Goal: Task Accomplishment & Management: Manage account settings

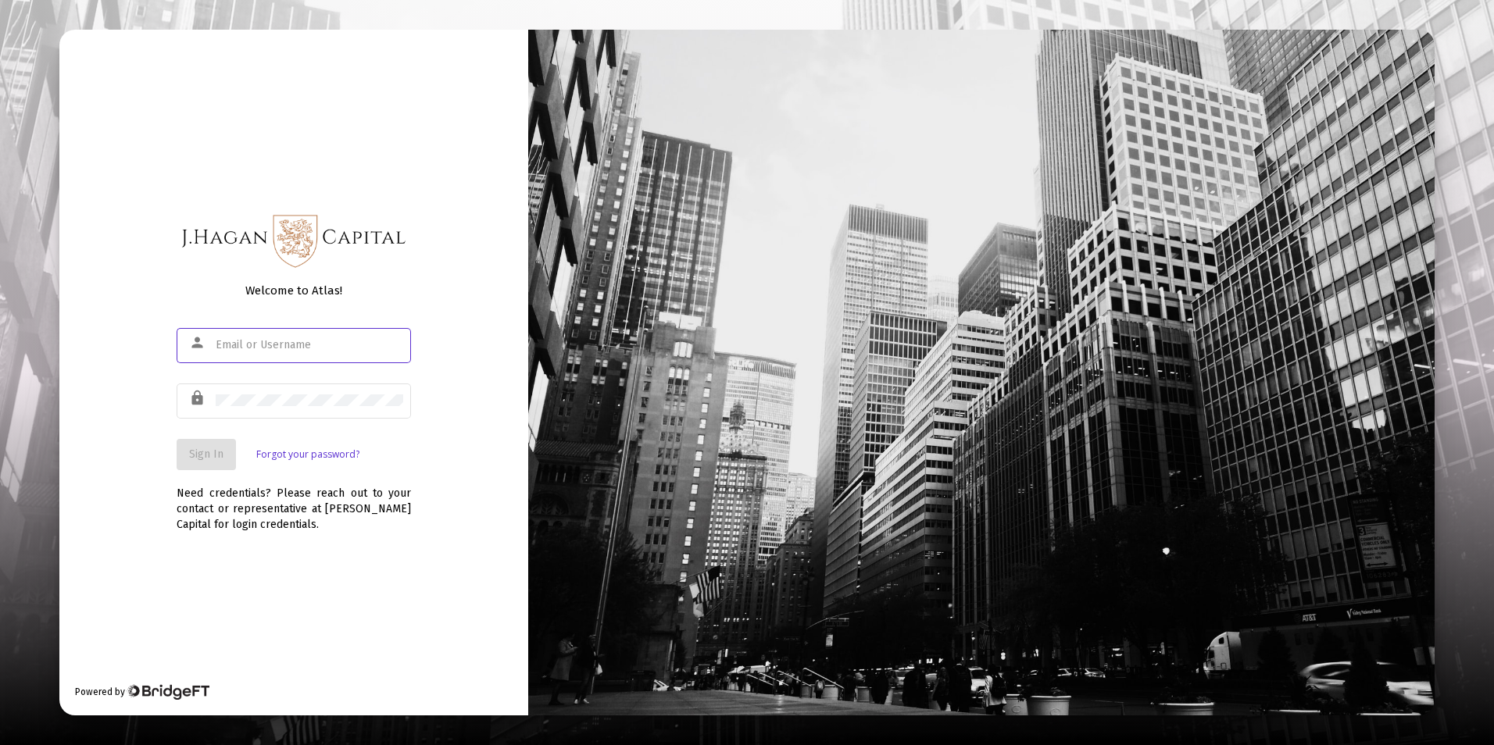
click at [330, 346] on input "text" at bounding box center [310, 345] width 188 height 13
type input "[EMAIL_ADDRESS][DOMAIN_NAME]"
click at [315, 344] on input "[EMAIL_ADDRESS][DOMAIN_NAME]" at bounding box center [310, 345] width 188 height 13
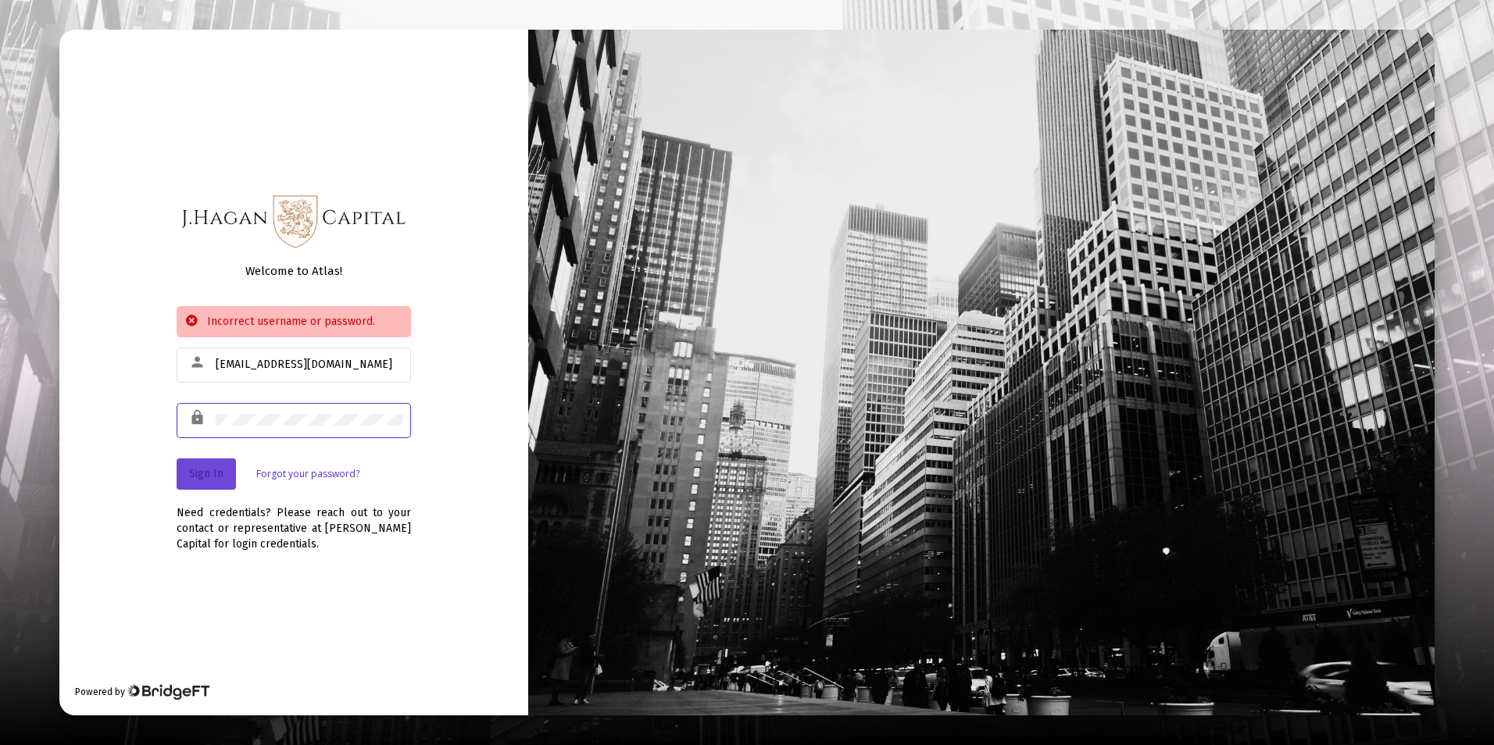
click at [223, 471] on button "Sign In" at bounding box center [206, 474] width 59 height 31
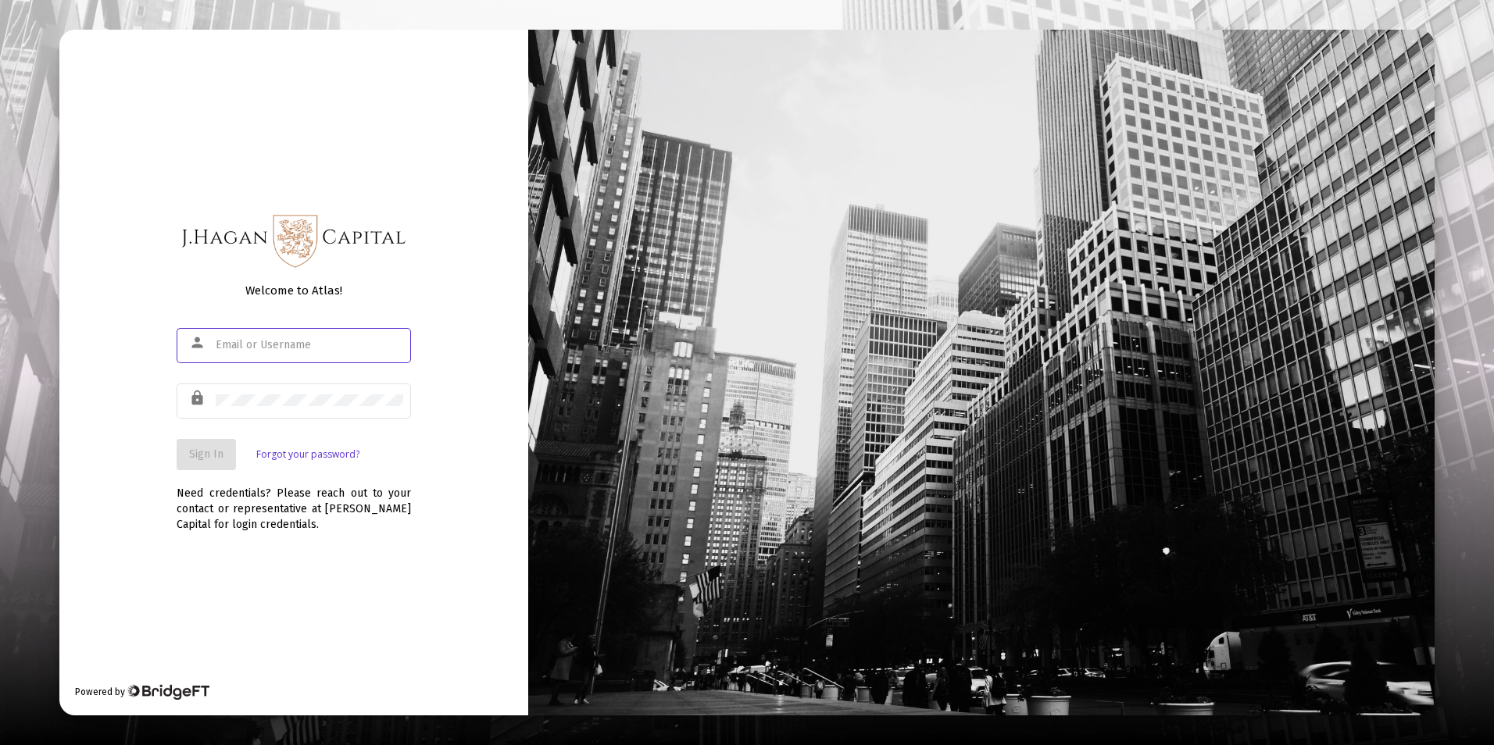
click at [270, 343] on input "text" at bounding box center [310, 345] width 188 height 13
type input "[EMAIL_ADDRESS][DOMAIN_NAME]"
click at [222, 466] on button "Sign In" at bounding box center [206, 454] width 59 height 31
click at [295, 348] on input "text" at bounding box center [310, 345] width 188 height 13
type input "[EMAIL_ADDRESS][DOMAIN_NAME]"
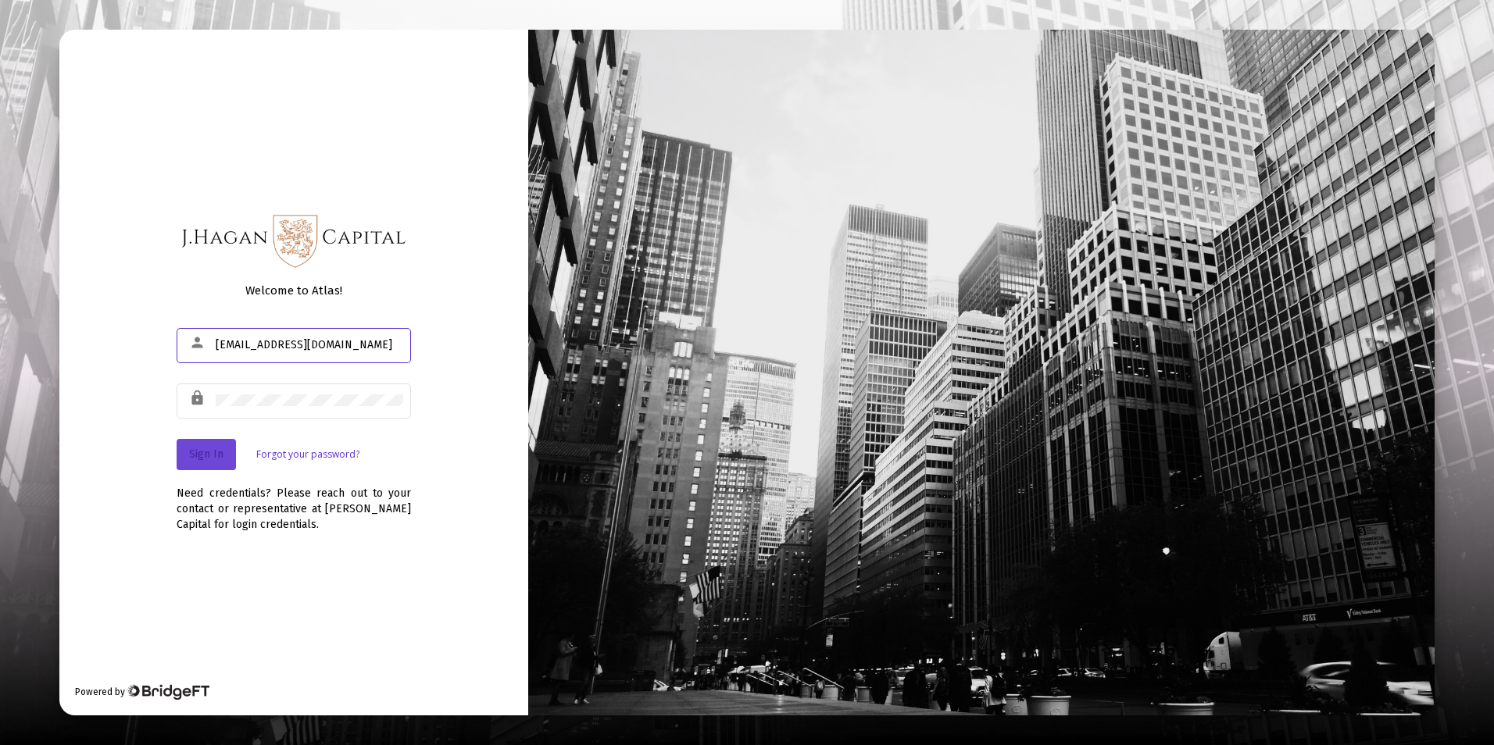
click at [207, 456] on span "Sign In" at bounding box center [206, 454] width 34 height 13
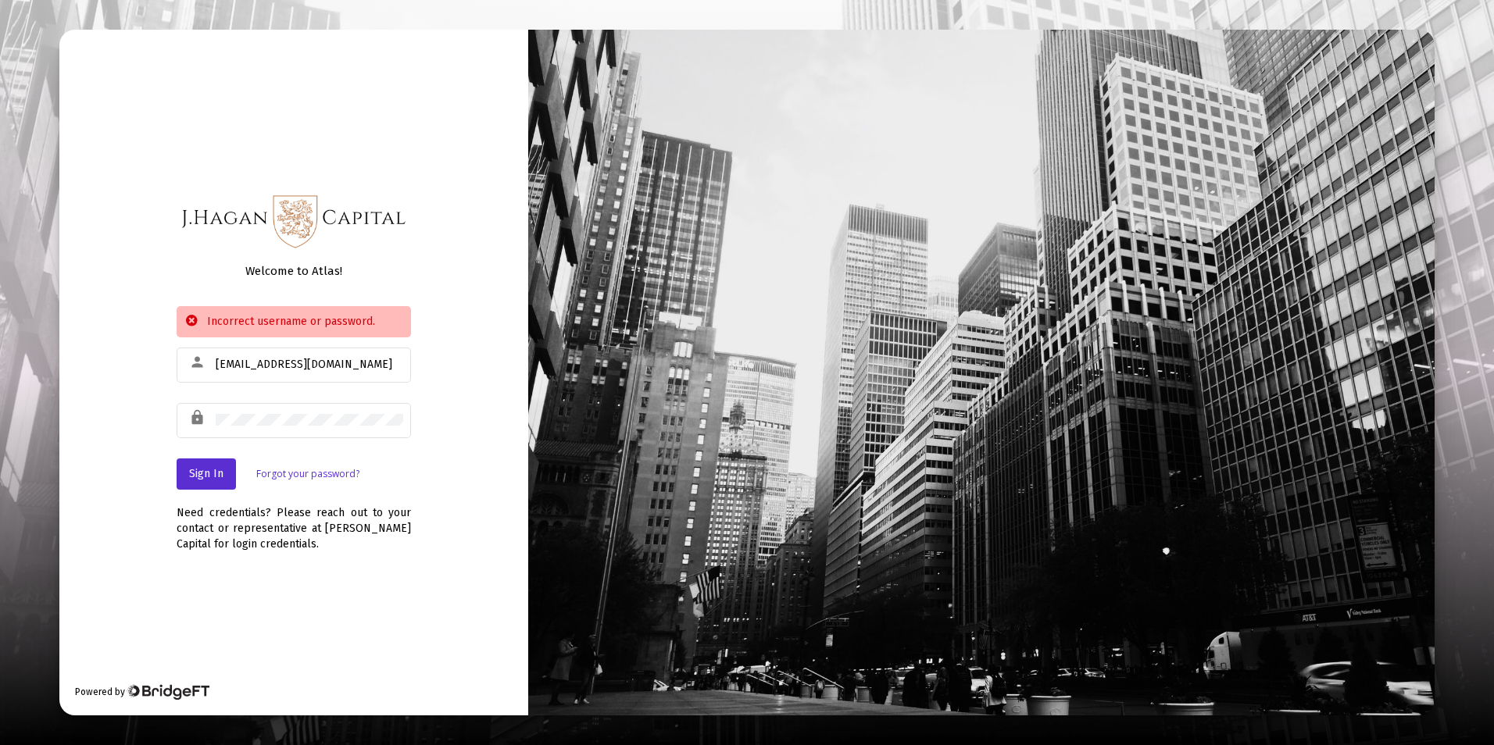
click at [316, 474] on link "Forgot your password?" at bounding box center [307, 474] width 103 height 16
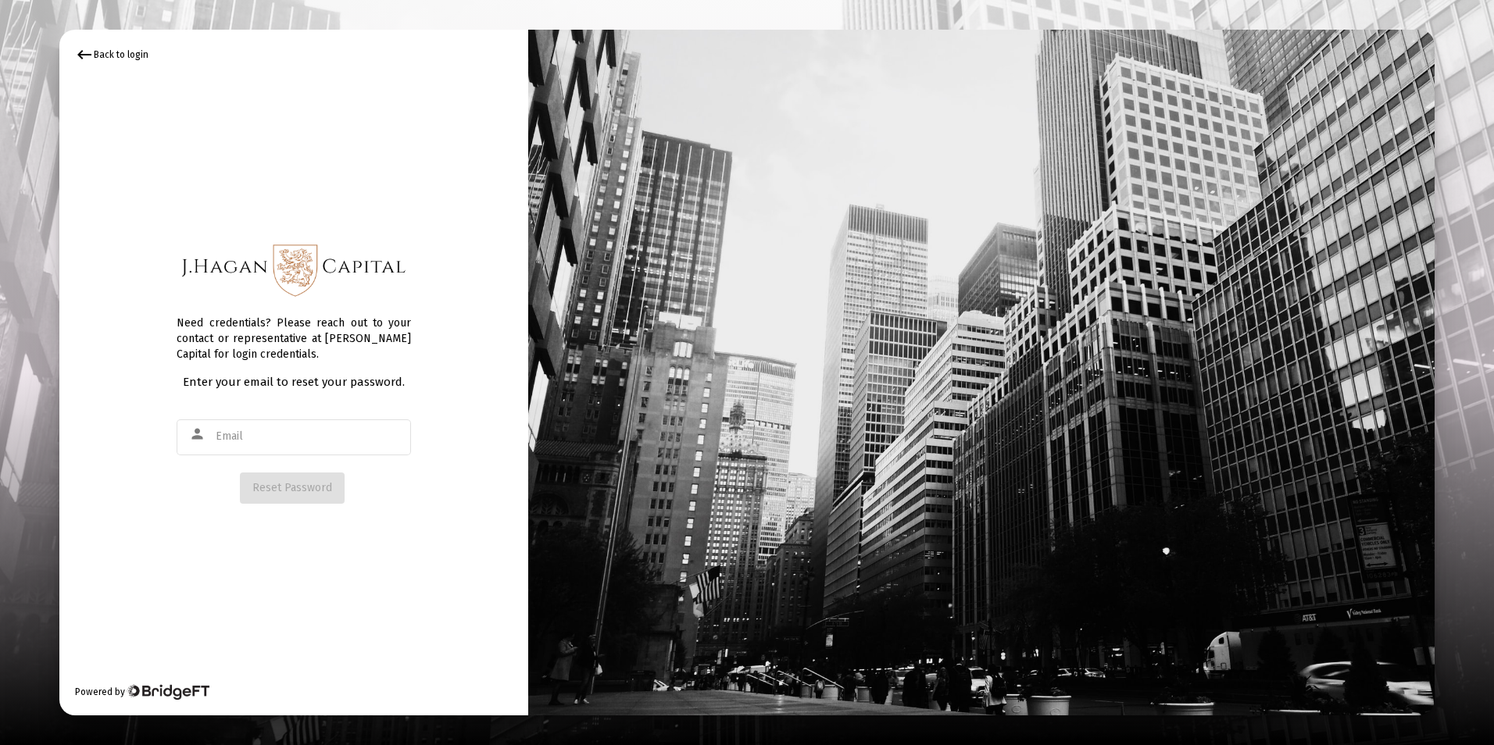
click at [433, 479] on div "keyboard_backspace Back to login Need credentials? Please reach out to your con…" at bounding box center [293, 373] width 469 height 686
click at [294, 437] on input "text" at bounding box center [310, 437] width 188 height 13
type input "[EMAIL_ADDRESS][DOMAIN_NAME]"
click at [305, 488] on span "Reset Password" at bounding box center [292, 487] width 80 height 13
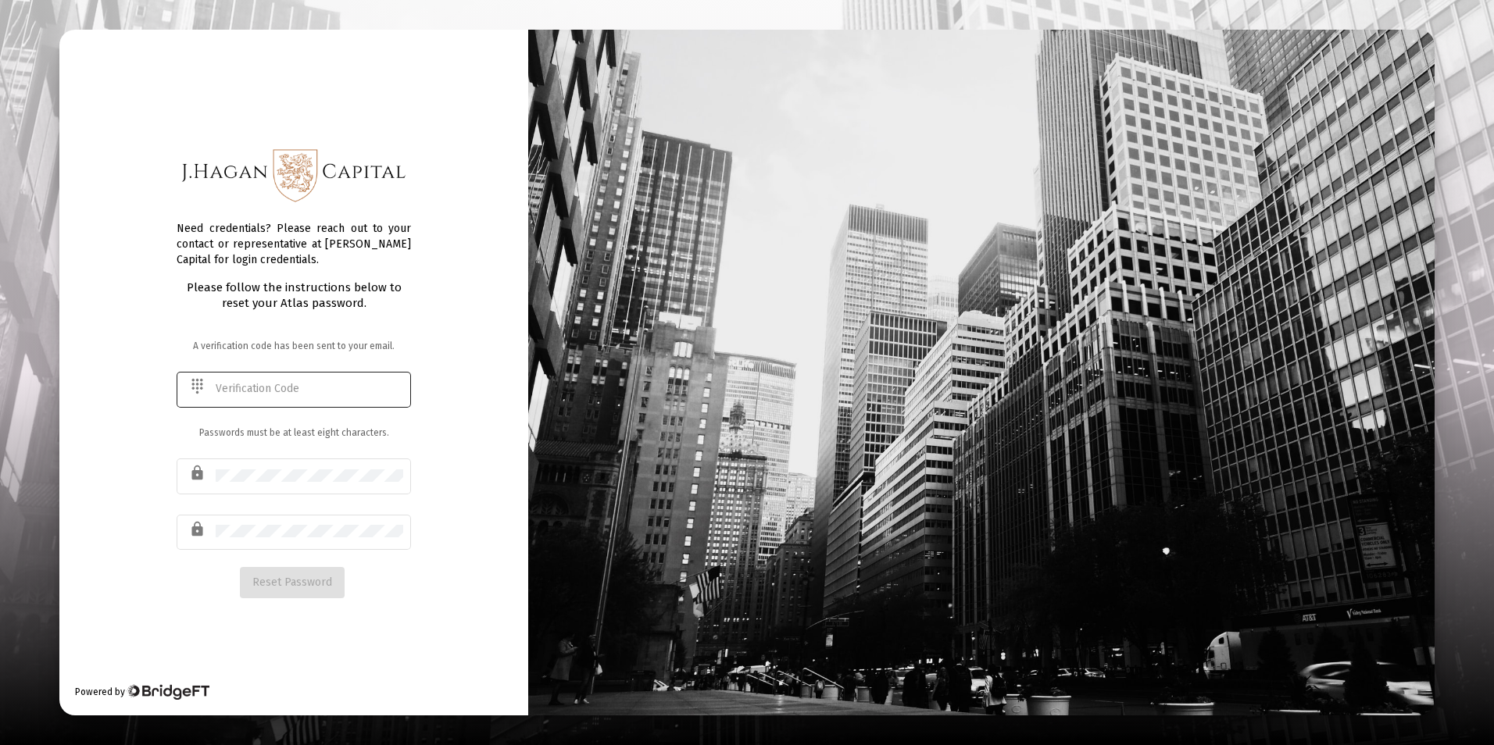
click at [213, 386] on div "dialpad" at bounding box center [200, 386] width 30 height 27
type input "214770"
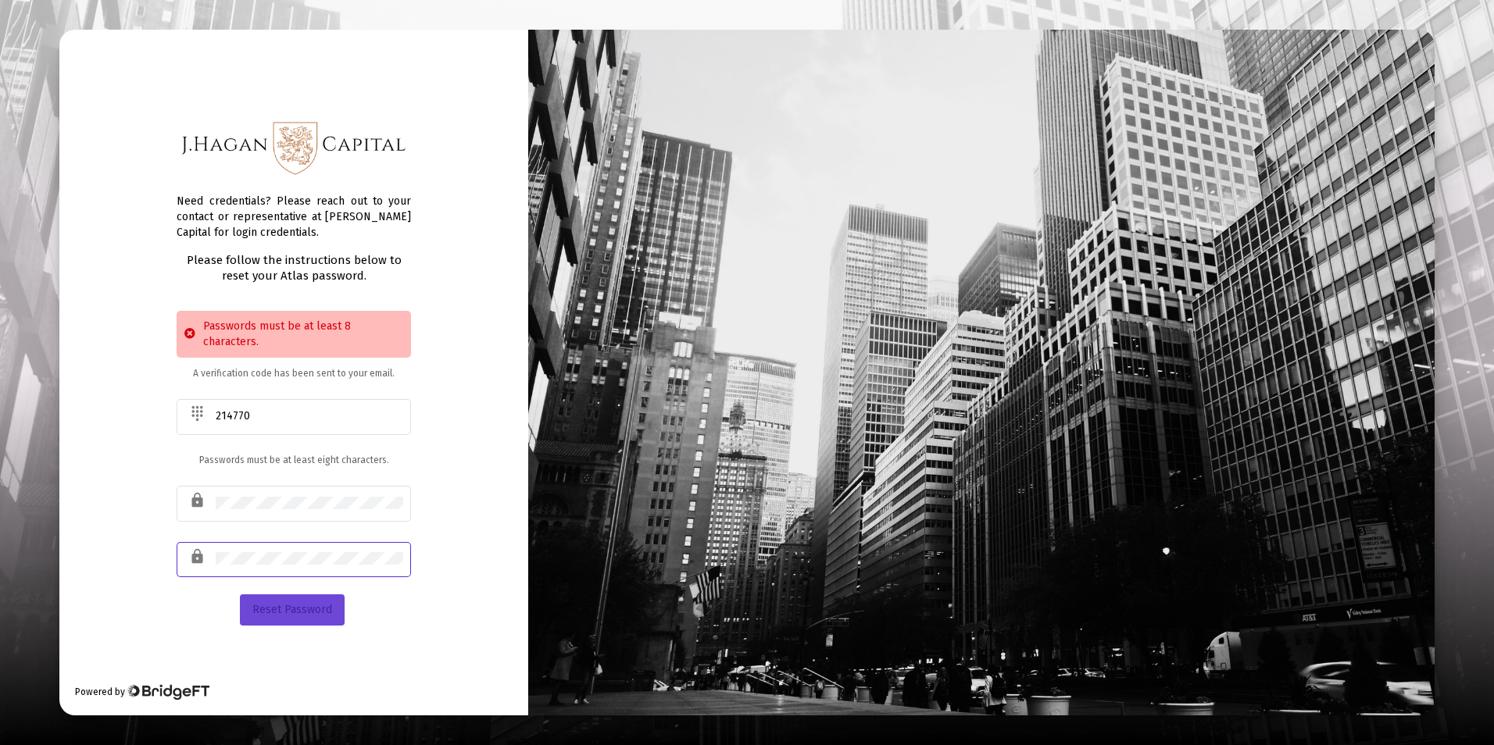
click at [291, 610] on button "Reset Password" at bounding box center [292, 610] width 105 height 31
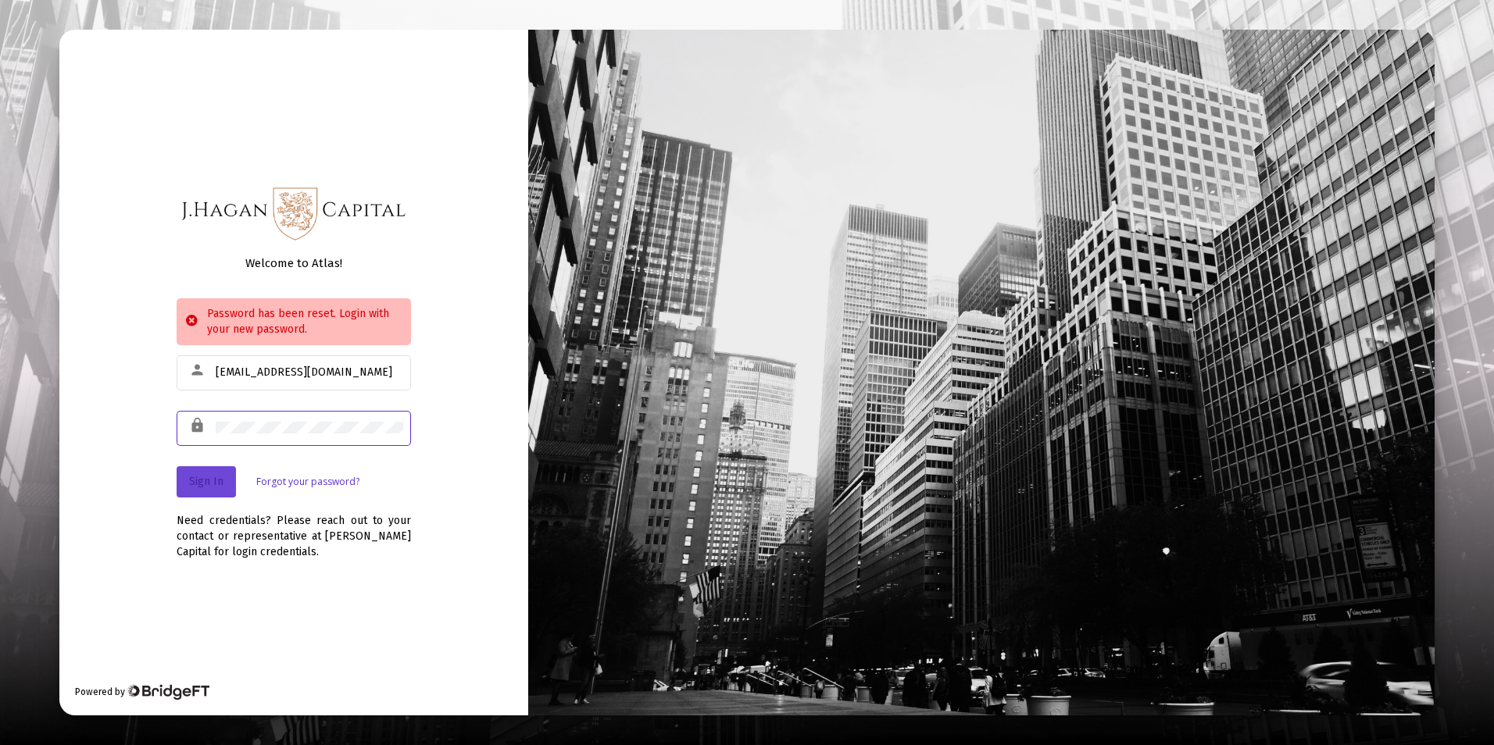
click at [209, 482] on span "Sign In" at bounding box center [206, 481] width 34 height 13
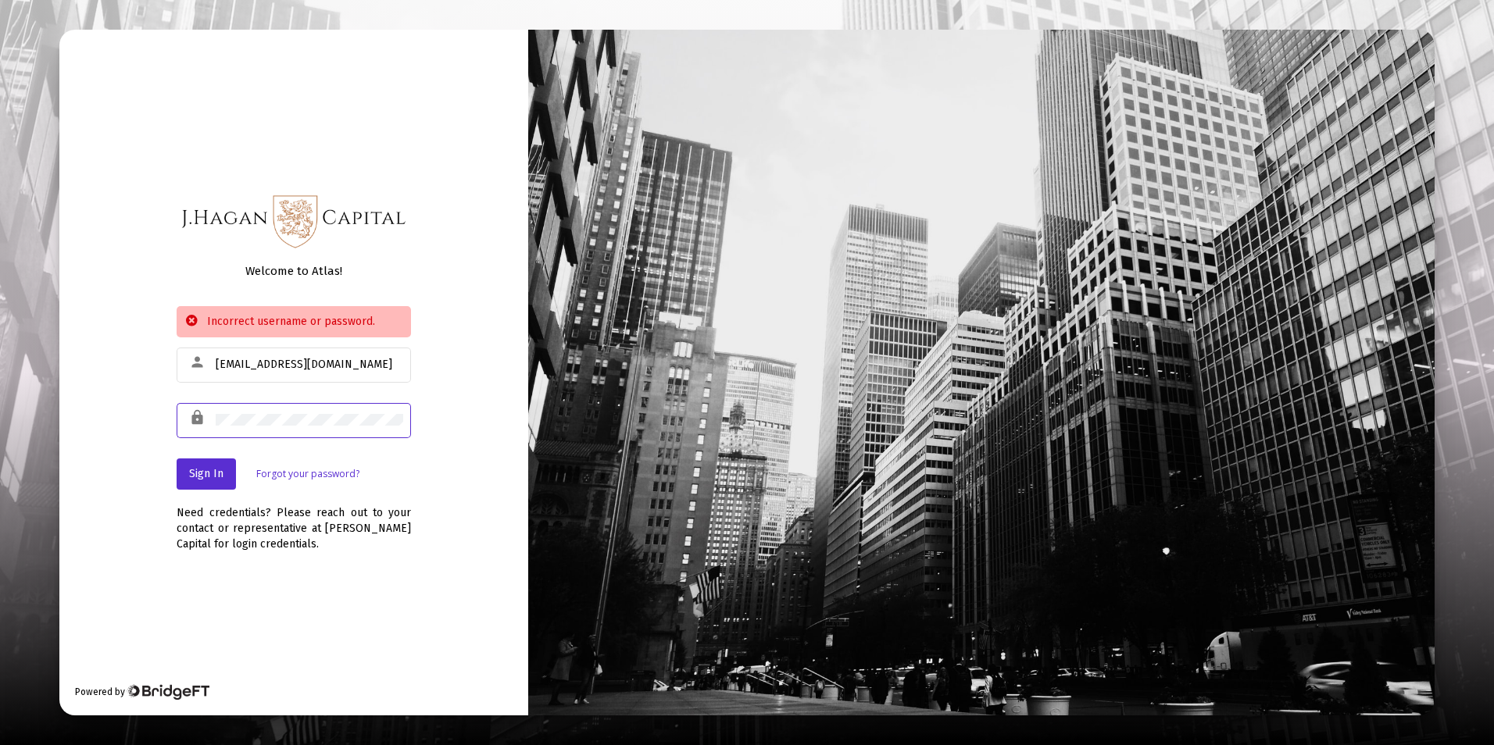
click at [93, 445] on div "Welcome to Atlas! Incorrect username or password. person [EMAIL_ADDRESS][DOMAIN…" at bounding box center [293, 373] width 469 height 686
click at [207, 470] on span "Sign In" at bounding box center [206, 473] width 34 height 13
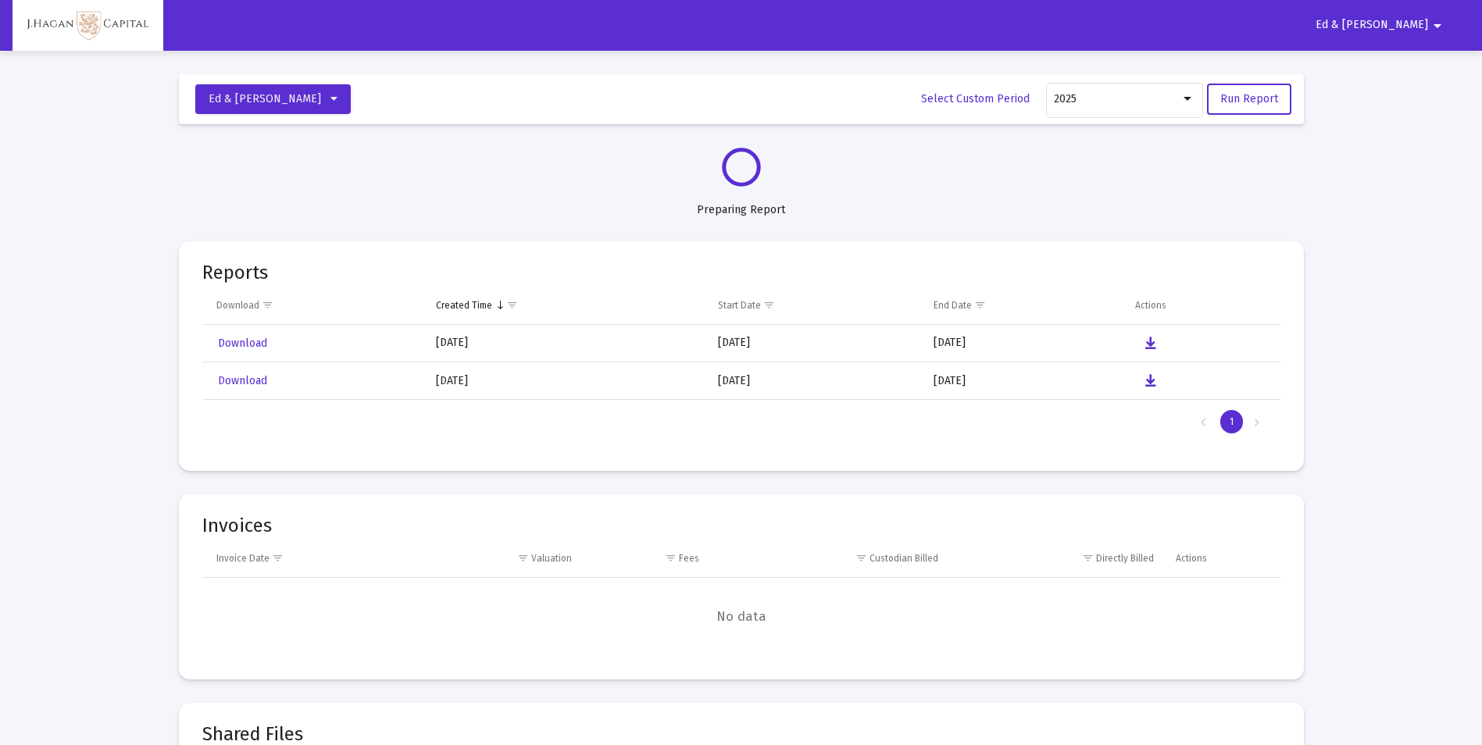
click at [1411, 25] on span "Ed & [PERSON_NAME]" at bounding box center [1372, 25] width 113 height 13
select select "View all"
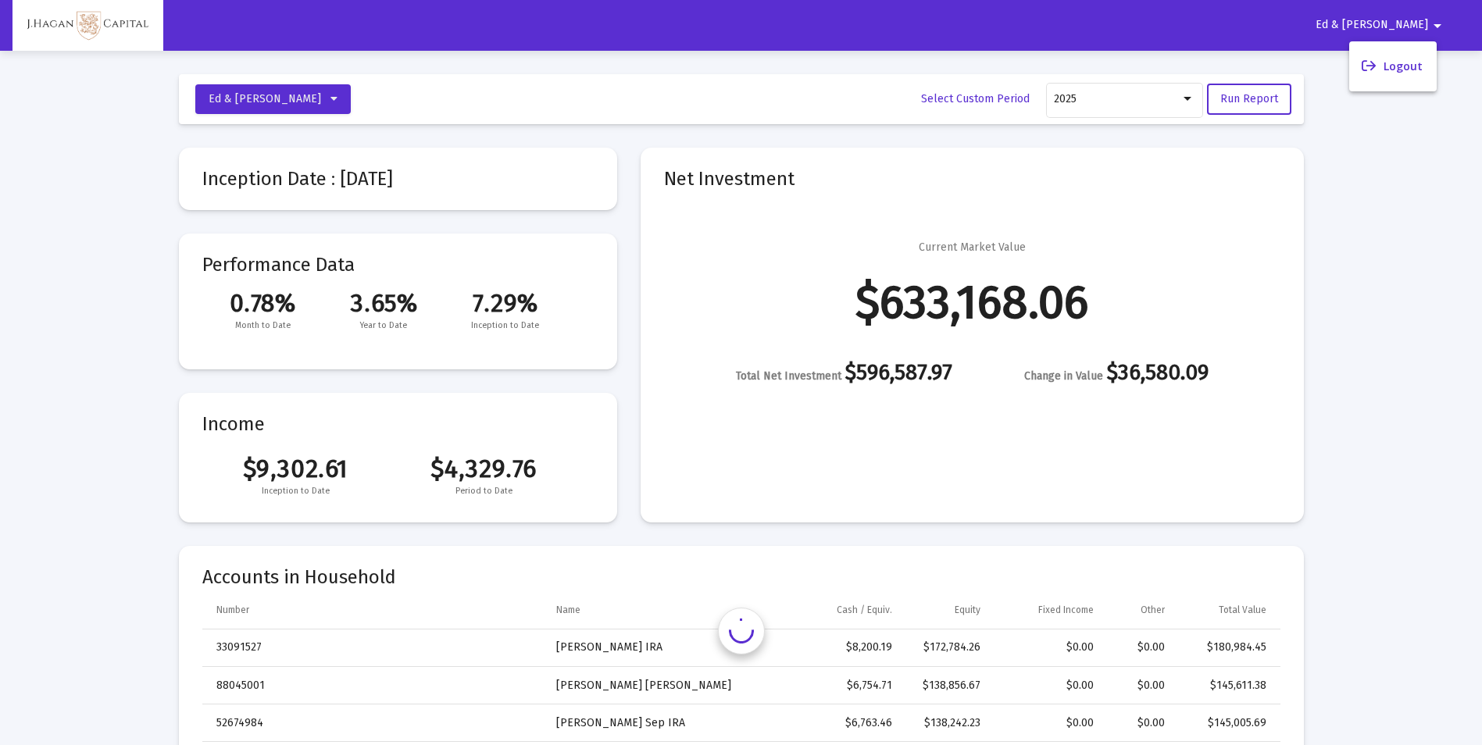
drag, startPoint x: 1411, startPoint y: 25, endPoint x: 1403, endPoint y: 23, distance: 8.0
click at [1403, 23] on div at bounding box center [741, 372] width 1482 height 745
click at [332, 98] on button "Ed & [PERSON_NAME]" at bounding box center [272, 99] width 155 height 30
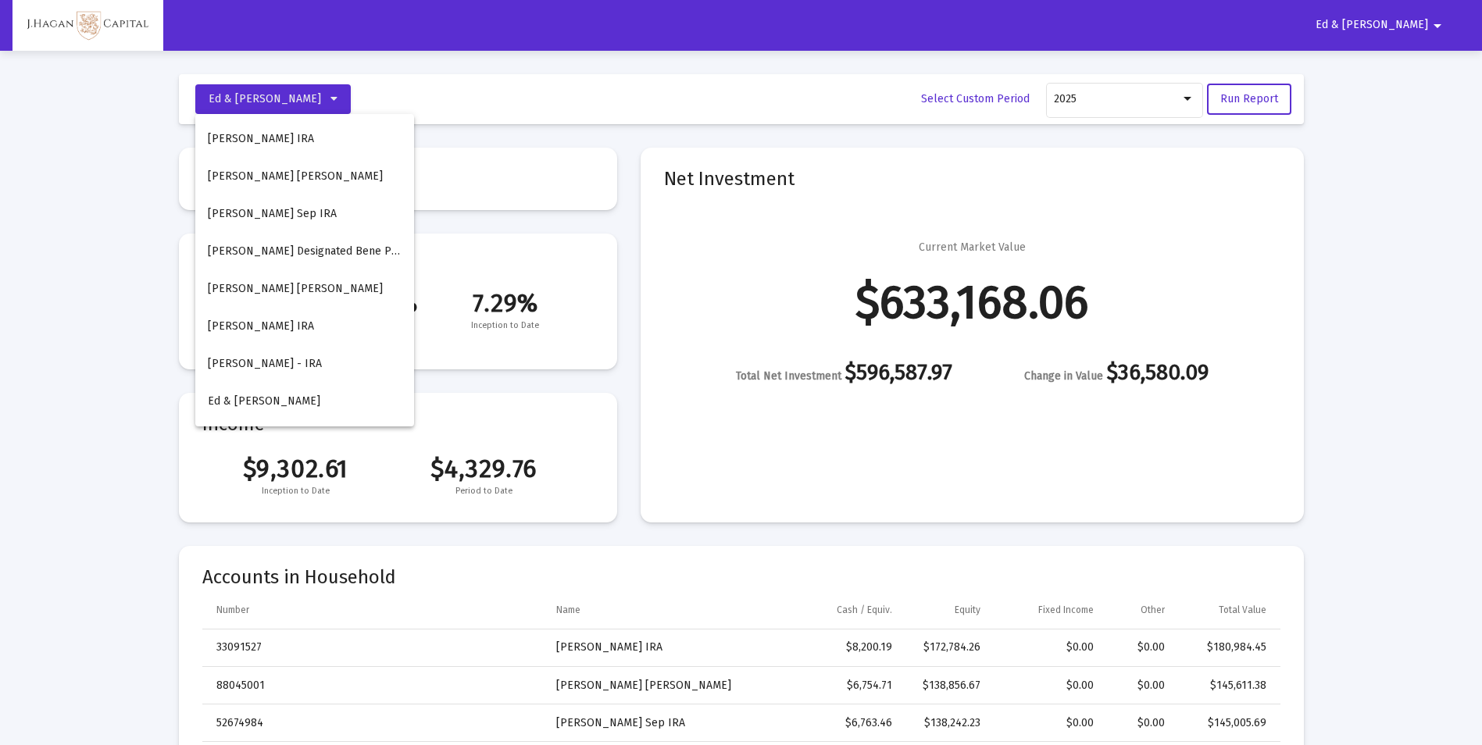
click at [284, 95] on div at bounding box center [741, 372] width 1482 height 745
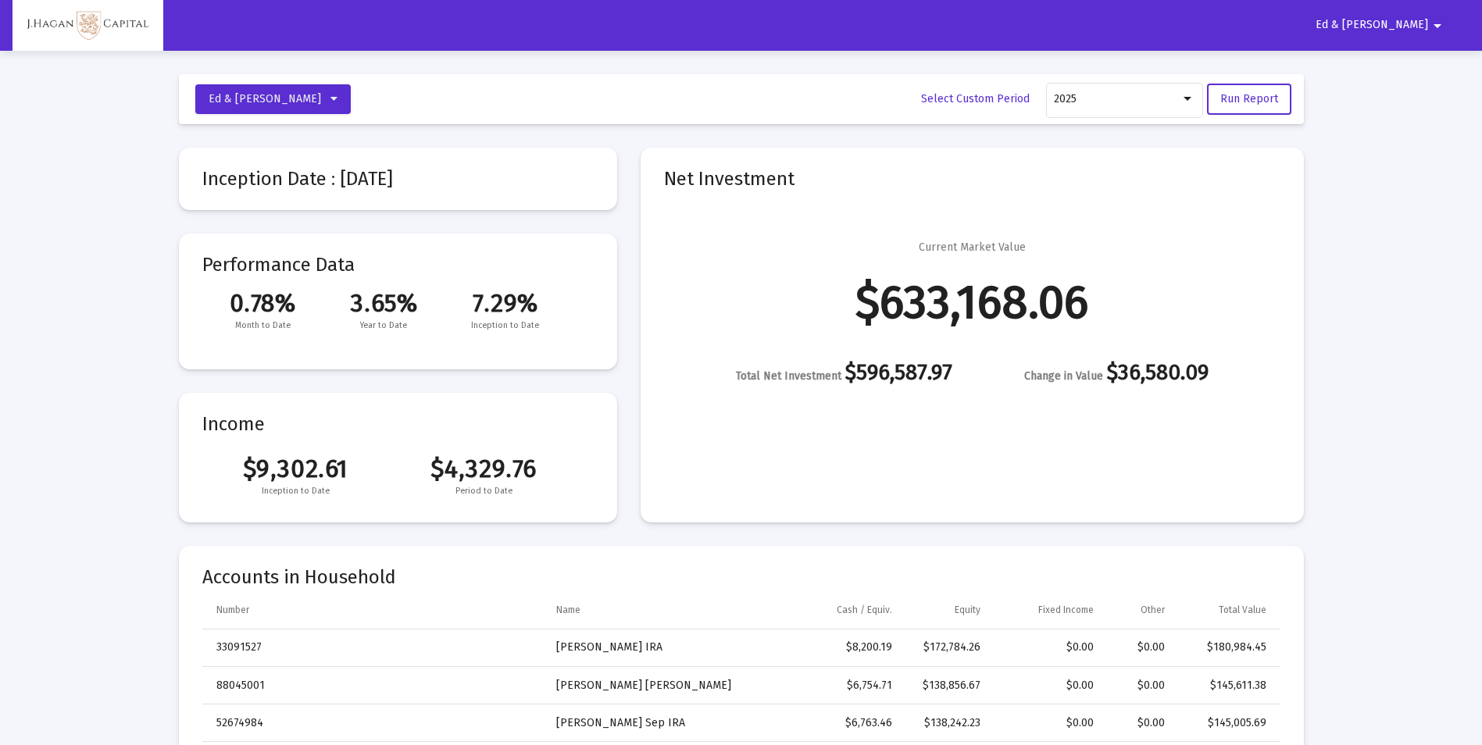
click at [371, 90] on mat-toolbar-row "Ed & [PERSON_NAME] Select Custom Period 2025 Run Report" at bounding box center [741, 99] width 1125 height 50
